Goal: Task Accomplishment & Management: Manage account settings

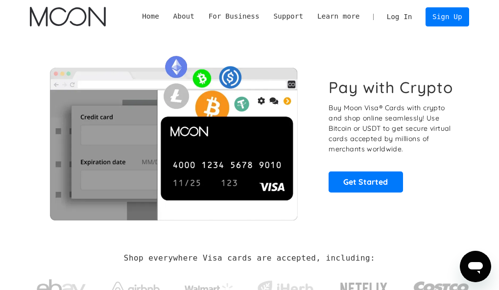
click at [395, 20] on link "Log In" at bounding box center [399, 17] width 40 height 18
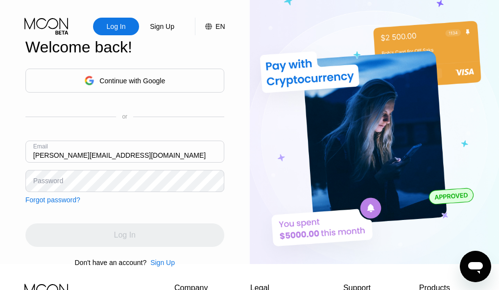
type input "[PERSON_NAME][EMAIL_ADDRESS][DOMAIN_NAME]"
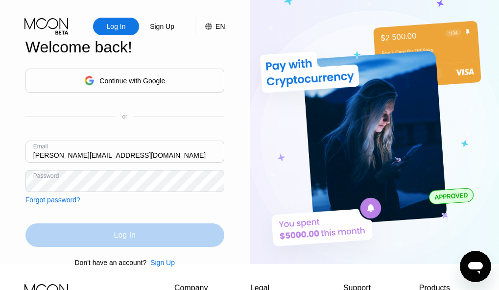
click at [167, 247] on div "Log In" at bounding box center [124, 234] width 199 height 23
